Goal: Task Accomplishment & Management: Complete application form

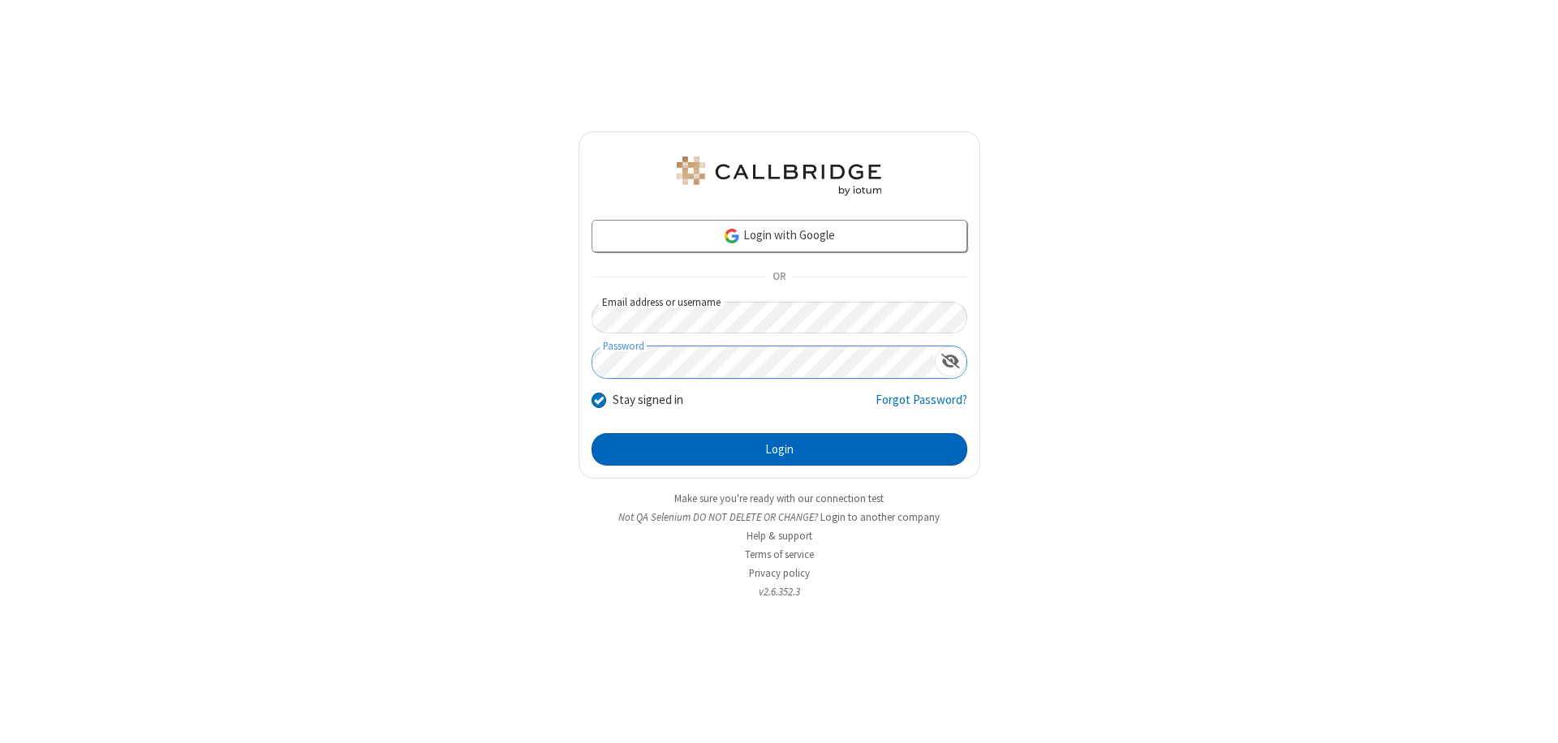
click at [779, 449] on button "Login" at bounding box center [779, 449] width 376 height 32
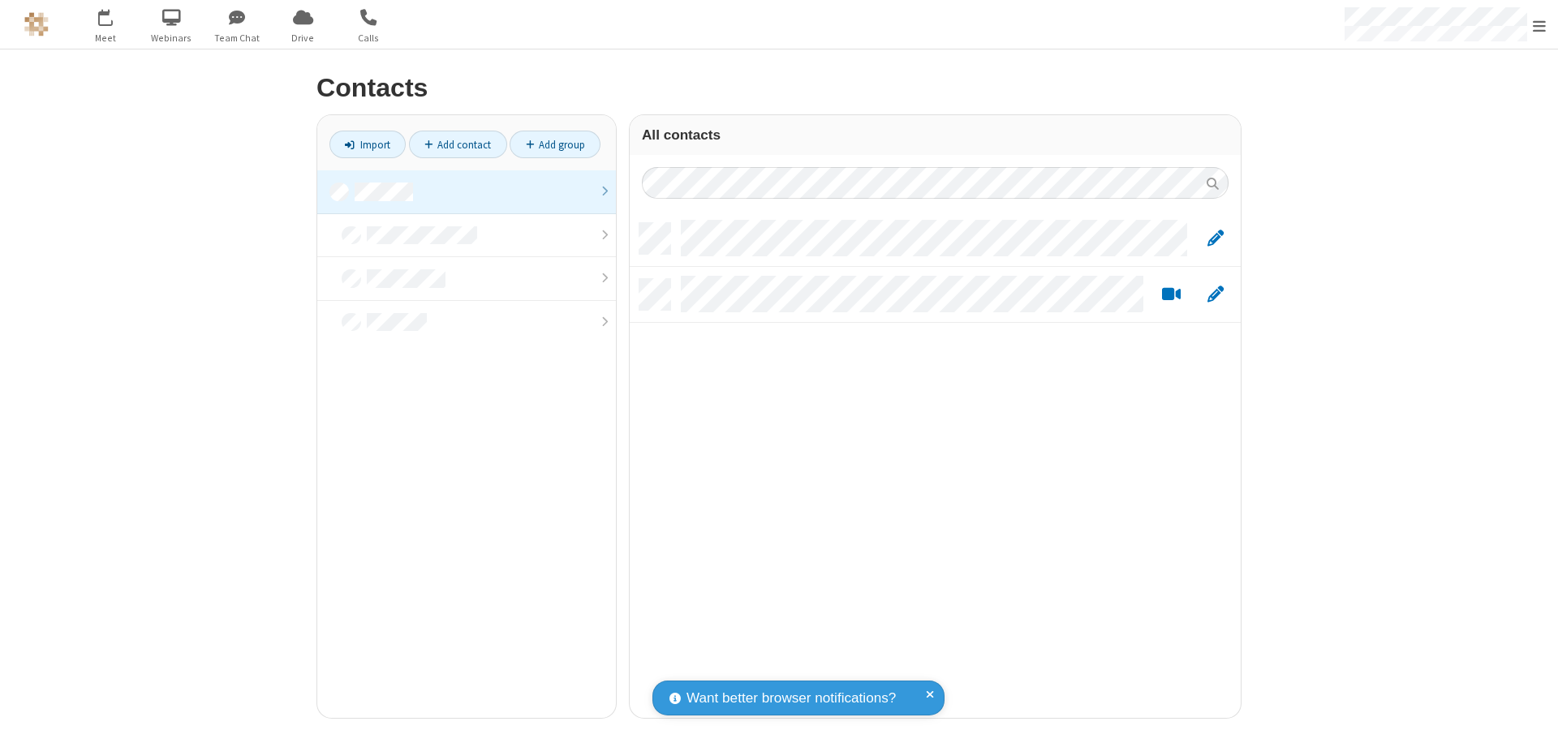
click at [466, 191] on link at bounding box center [466, 192] width 299 height 44
click at [458, 144] on link "Add contact" at bounding box center [458, 145] width 98 height 28
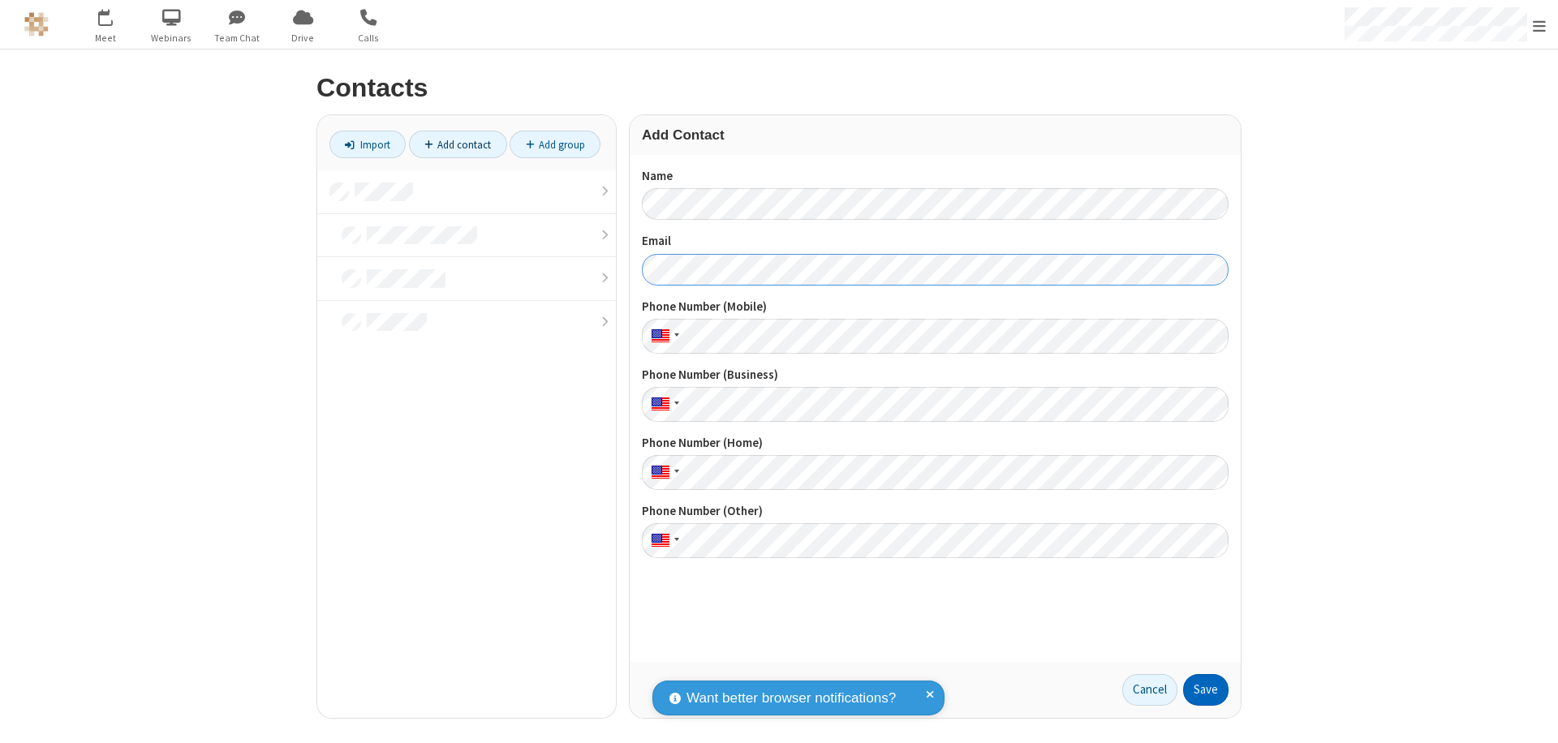
click at [1206, 690] on button "Save" at bounding box center [1205, 690] width 45 height 32
